Goal: Information Seeking & Learning: Learn about a topic

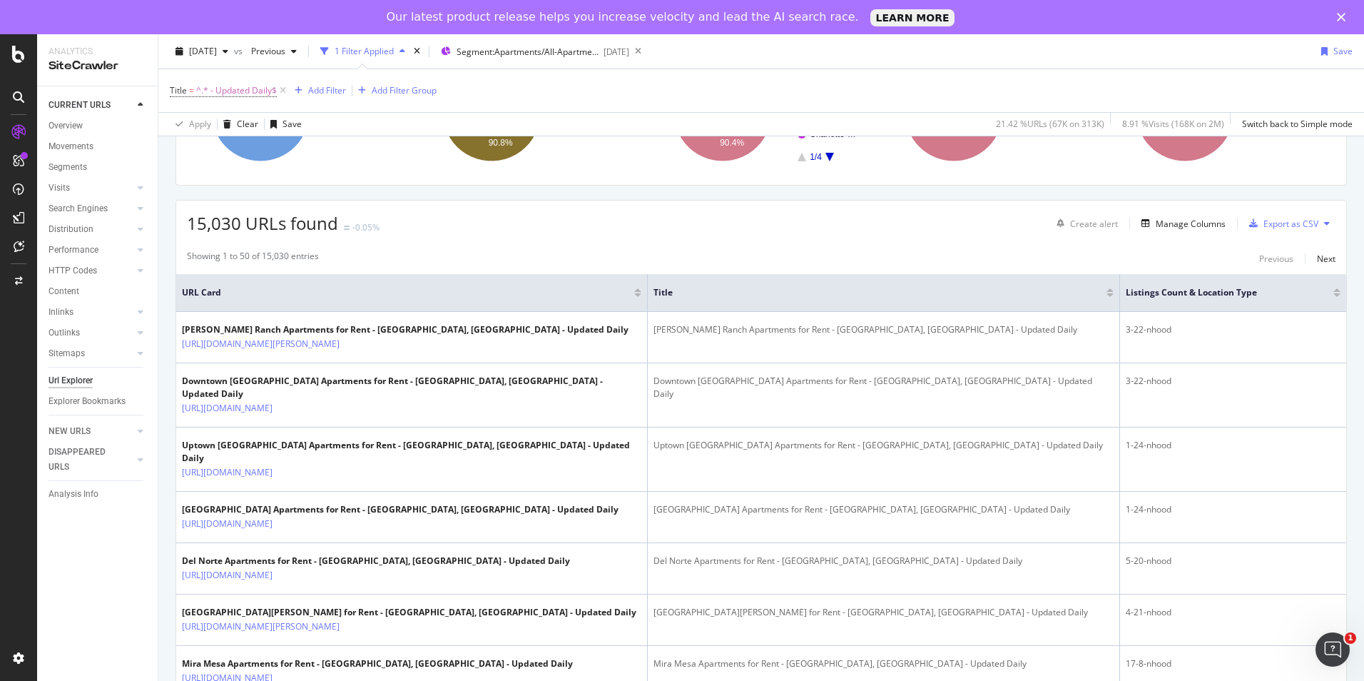
scroll to position [214, 0]
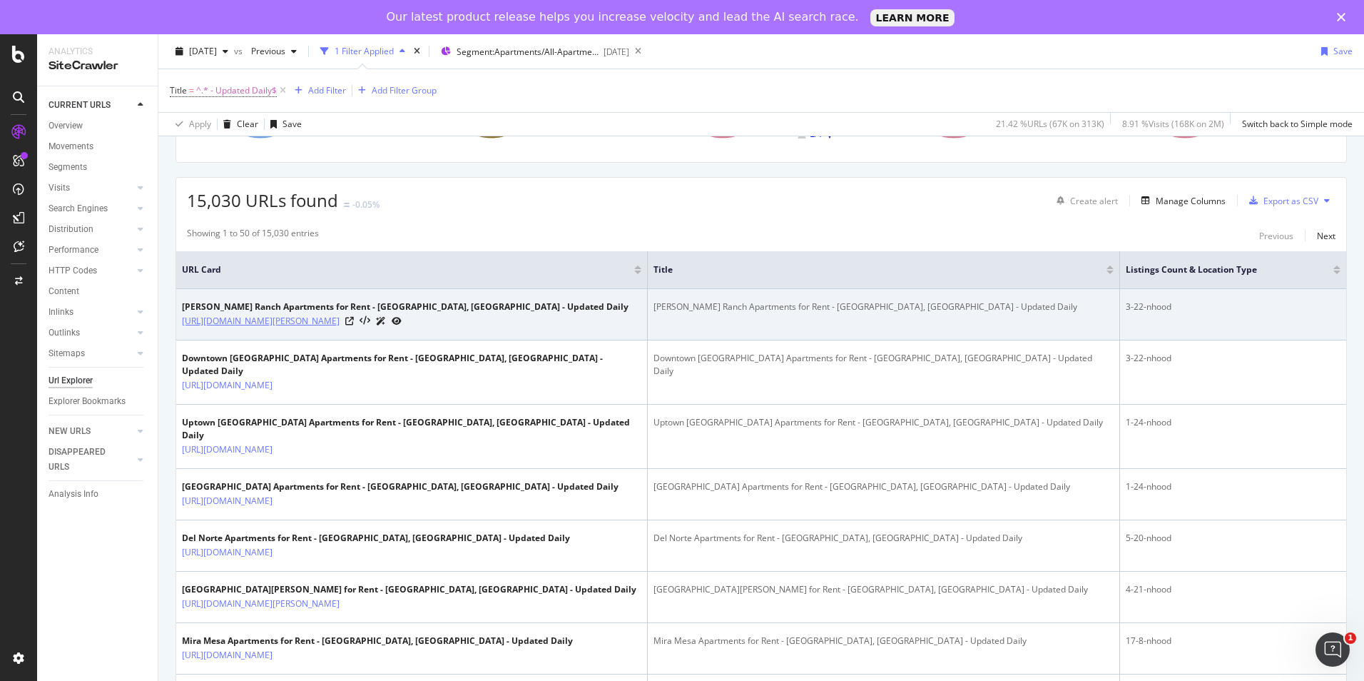
click at [340, 321] on link "[URL][DOMAIN_NAME][PERSON_NAME]" at bounding box center [261, 321] width 158 height 14
click at [402, 318] on icon at bounding box center [397, 321] width 10 height 9
drag, startPoint x: 180, startPoint y: 323, endPoint x: 502, endPoint y: 318, distance: 322.6
click at [502, 318] on td "Taylor Ranch Apartments for Rent - Albuquerque, NM - Updated Daily https://www.…" at bounding box center [412, 314] width 472 height 51
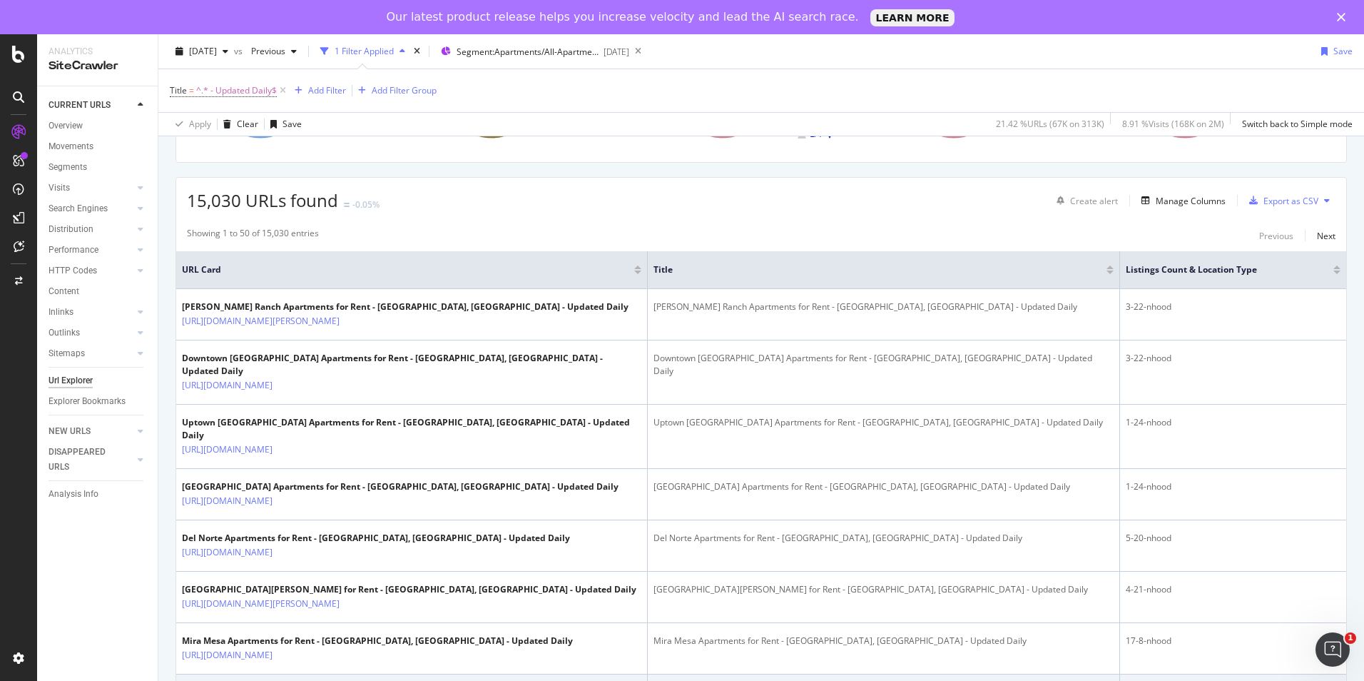
copy link "https://www.rentcafe.com/apartments-for-rent/us/nm/albuquerque/taylor-ranch"
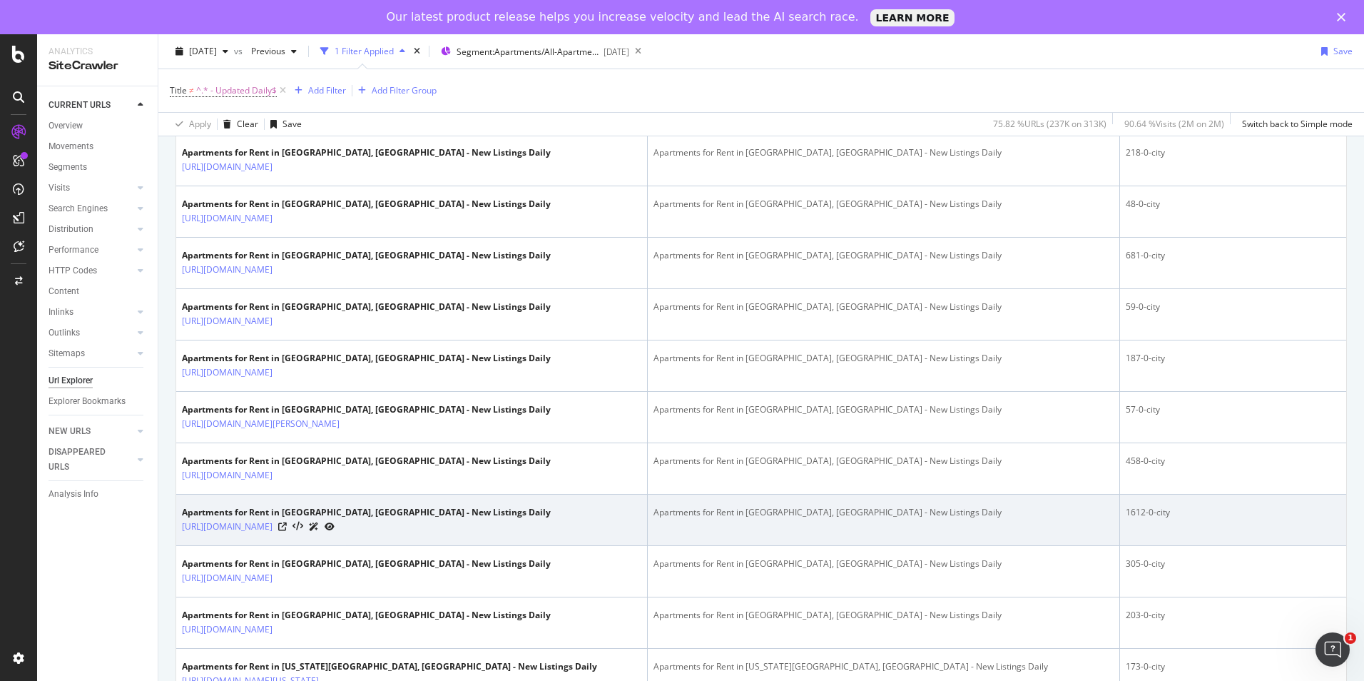
scroll to position [928, 0]
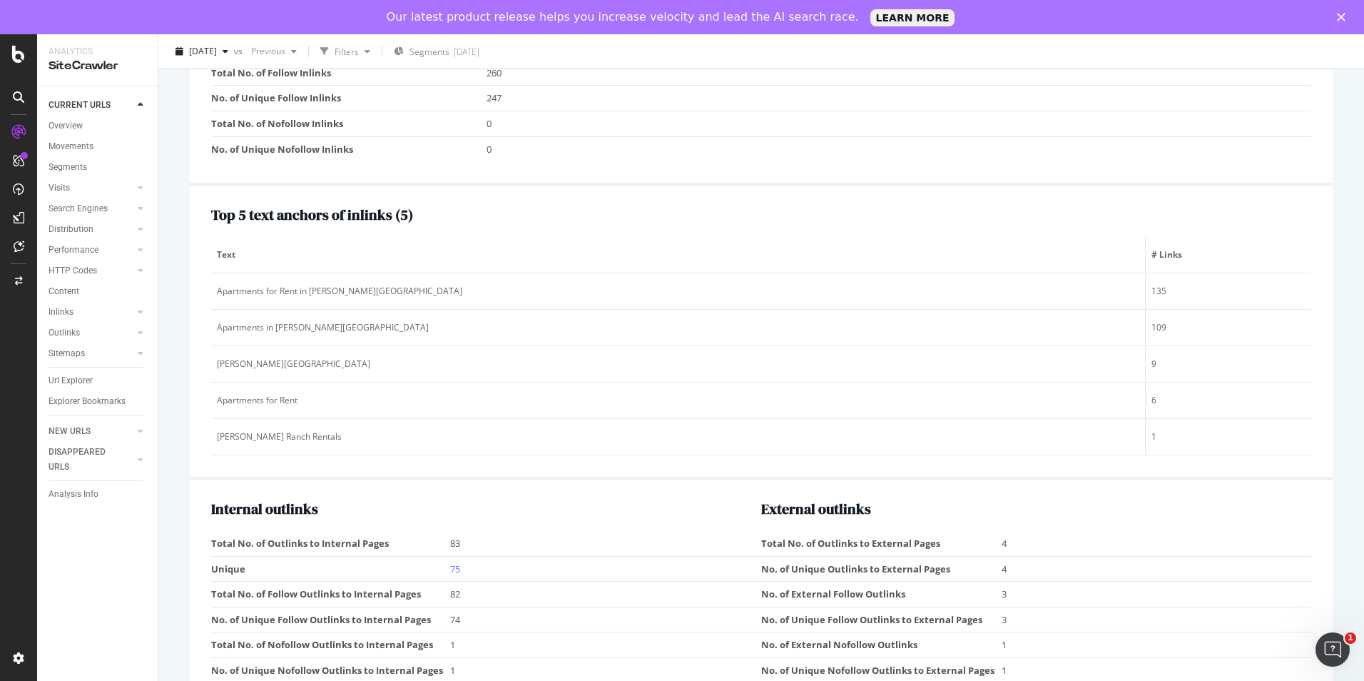
scroll to position [1370, 0]
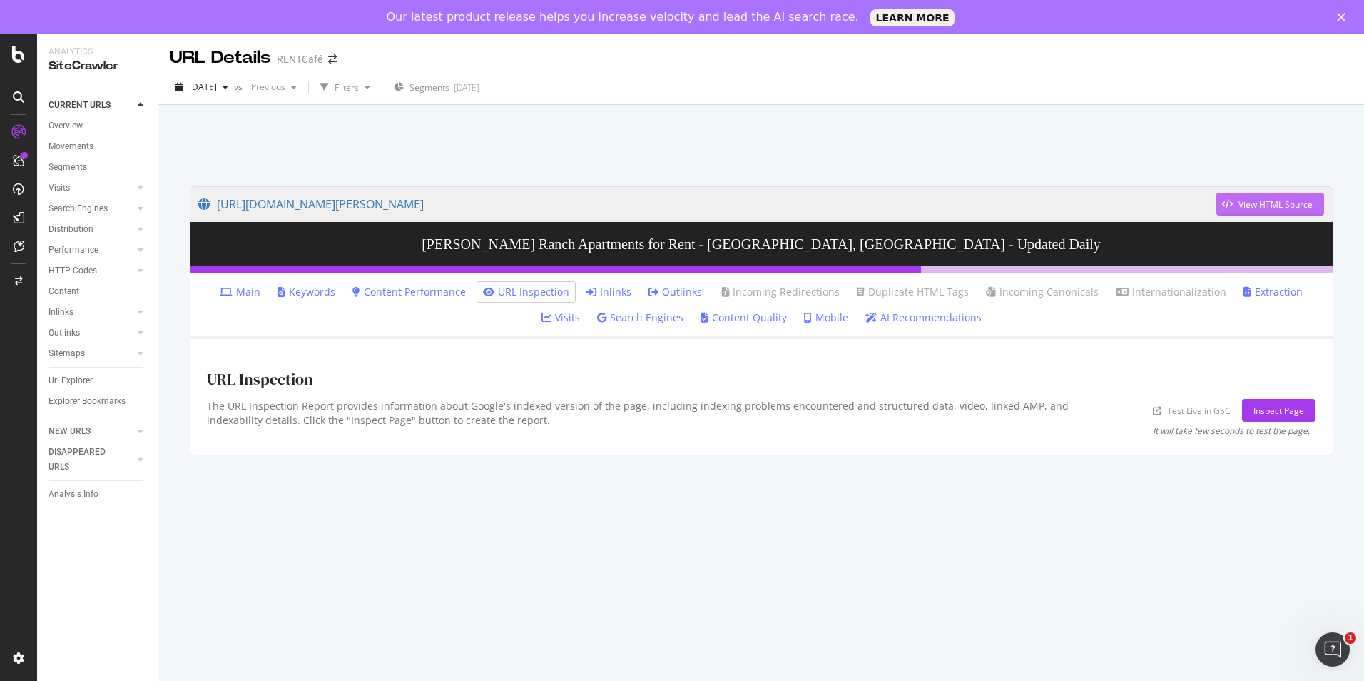
click at [1272, 203] on div "View HTML Source" at bounding box center [1276, 204] width 74 height 12
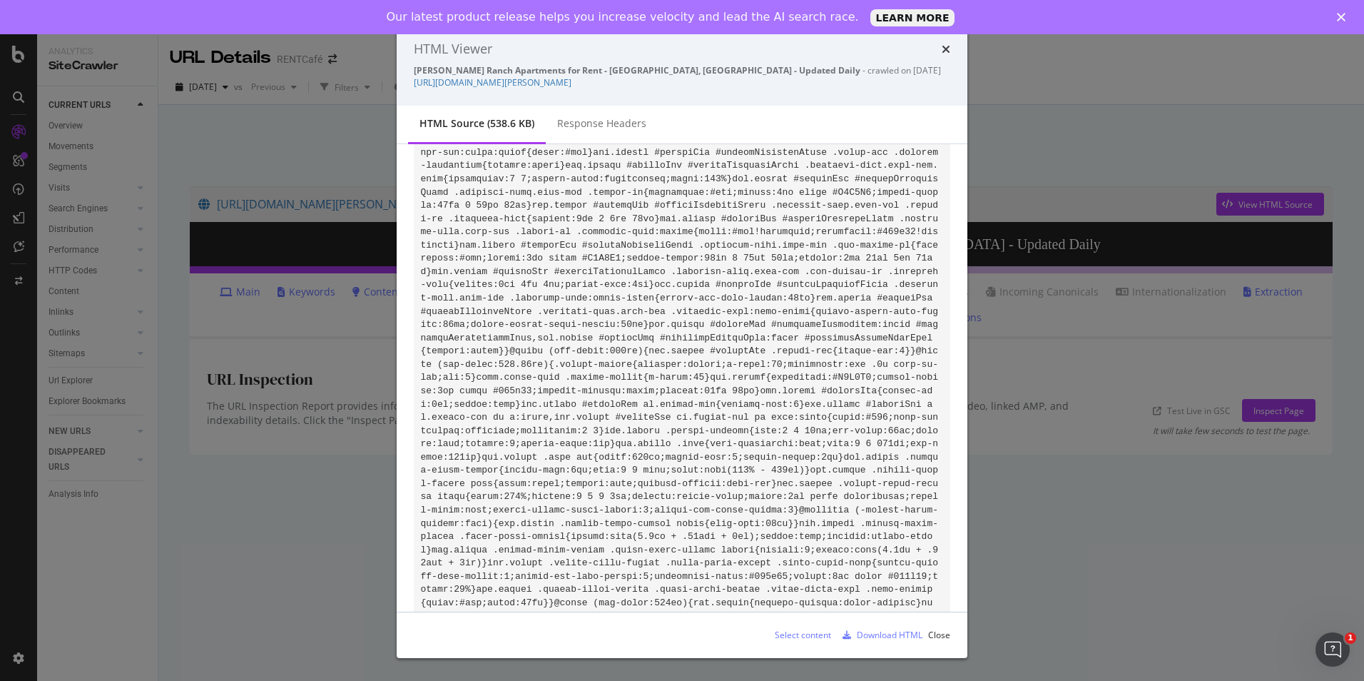
scroll to position [23097, 0]
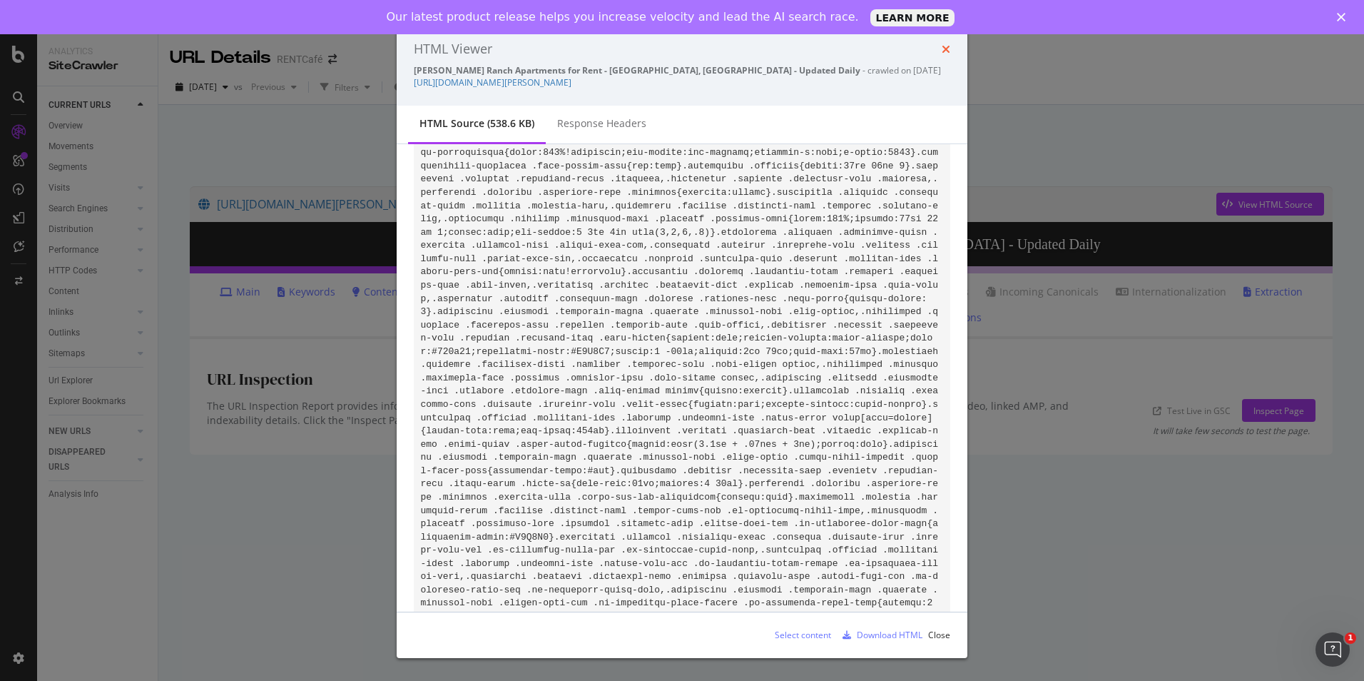
click at [945, 49] on icon "times" at bounding box center [946, 49] width 9 height 11
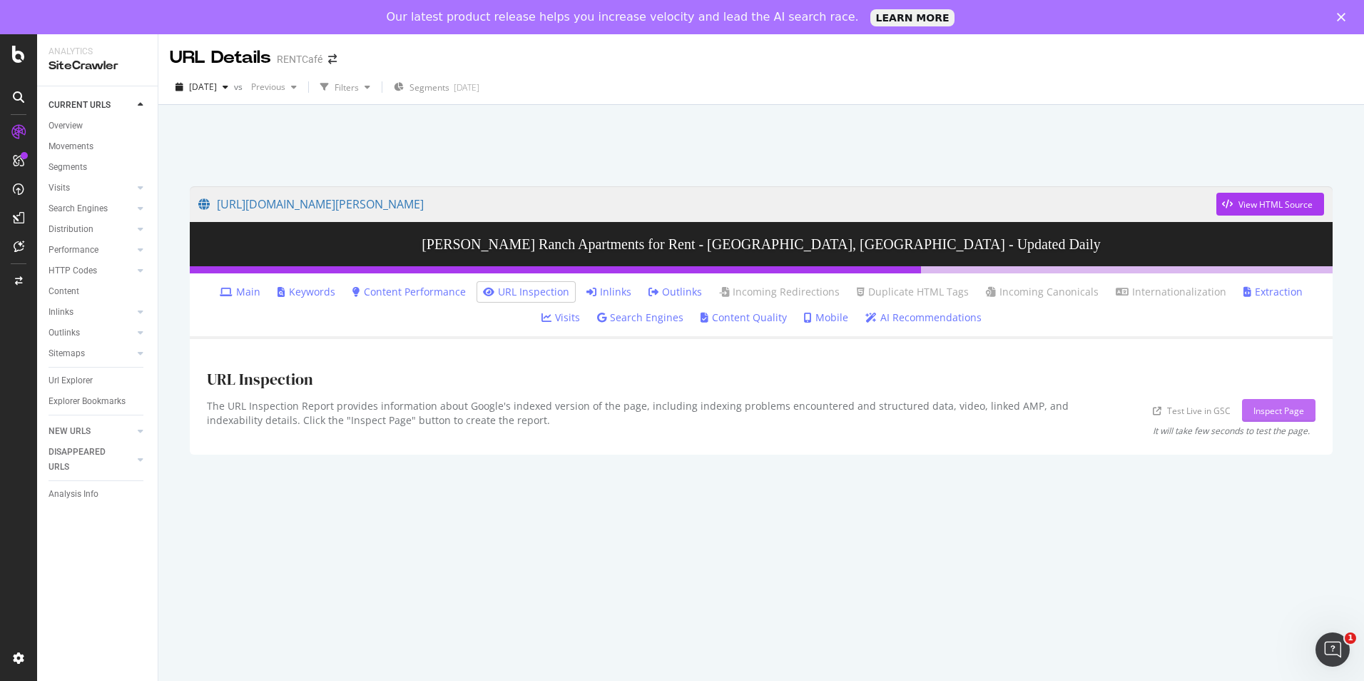
click at [1275, 416] on div "Inspect Page" at bounding box center [1279, 411] width 51 height 12
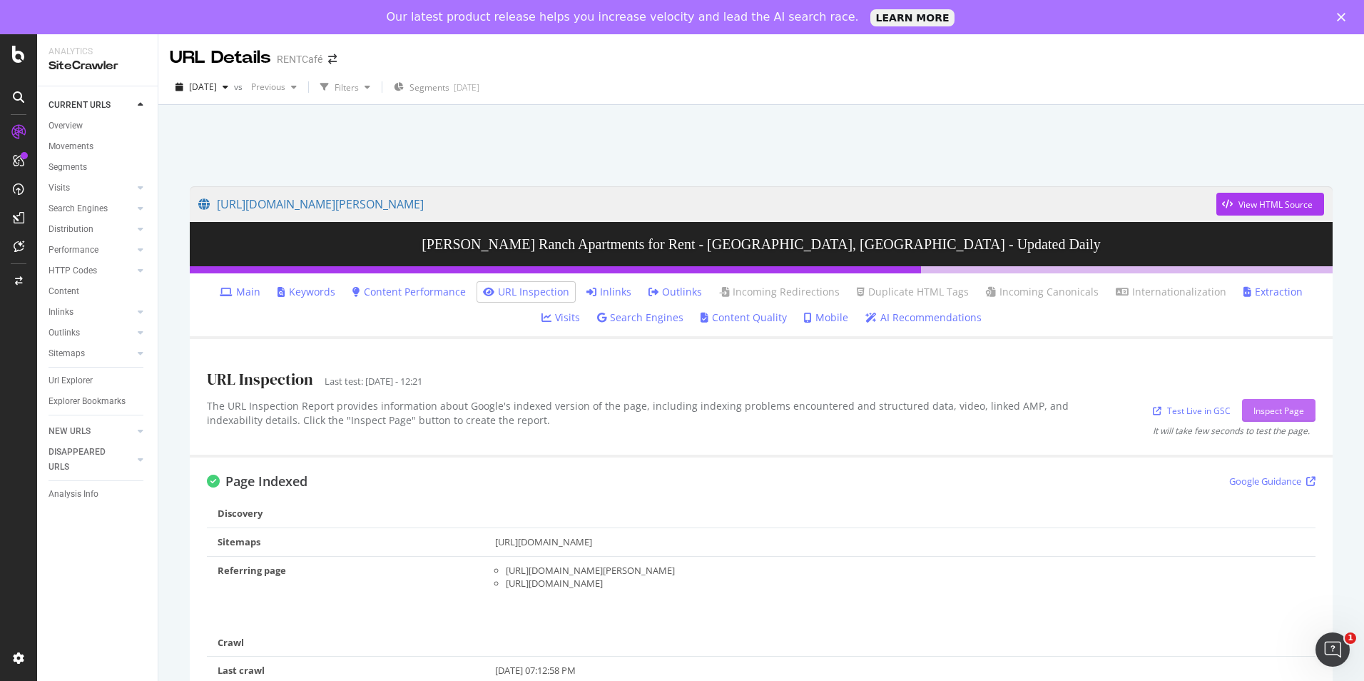
click at [1279, 407] on div "Inspect Page" at bounding box center [1279, 411] width 51 height 12
